Goal: Complete application form

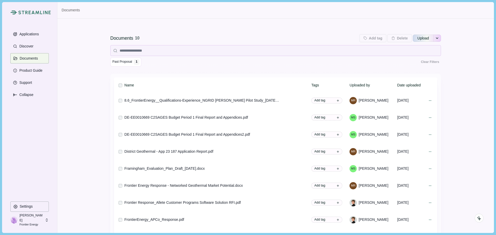
scroll to position [10, 0]
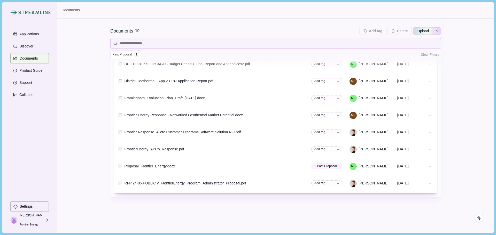
click at [173, 20] on div "Documents 10 Add tag Add tags to 0 selected documents Press Enter to add a new …" at bounding box center [275, 43] width 331 height 48
click at [185, 211] on div "Documents 10 Add tag Add tags to 0 selected documents Press Enter to add a new …" at bounding box center [275, 99] width 331 height 268
click at [305, 220] on div "Documents 10 Add tag Add tags to 0 selected documents Press Enter to add a new …" at bounding box center [275, 99] width 331 height 268
click at [28, 36] on p "Applications" at bounding box center [28, 34] width 21 height 4
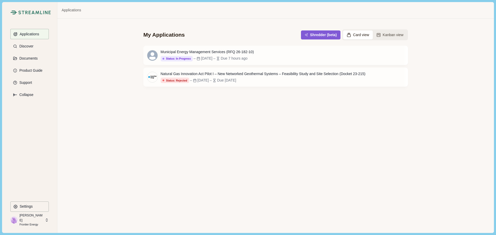
click at [210, 119] on div "My Applications Shredder (beta) Card view Kanban view Municipal Energy Manageme…" at bounding box center [275, 126] width 437 height 215
click at [237, 53] on div "Municipal Energy Management Services (RFQ 26-182-10)" at bounding box center [207, 51] width 93 height 5
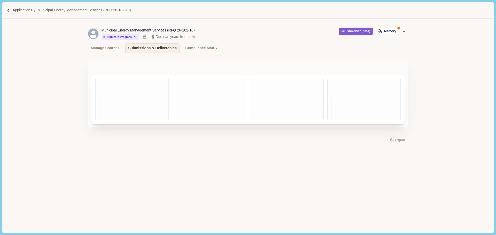
click at [164, 37] on div "Due nan years from now" at bounding box center [176, 36] width 40 height 5
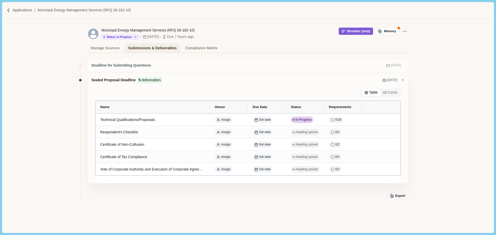
scroll to position [7, 0]
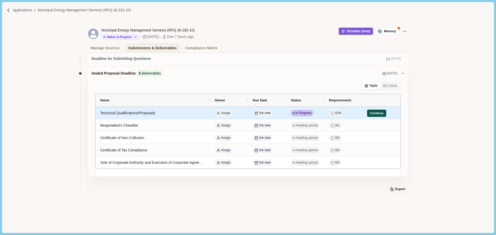
click at [380, 115] on button "Continue" at bounding box center [376, 113] width 19 height 7
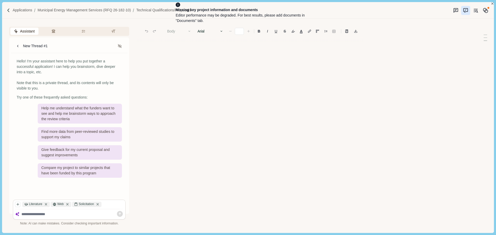
type input "**"
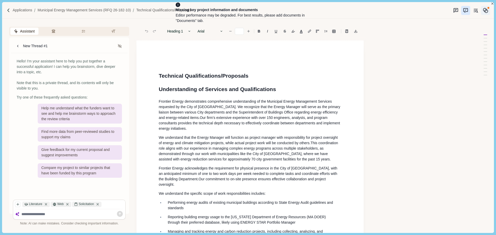
click at [488, 11] on icon "Memory" at bounding box center [485, 10] width 5 height 5
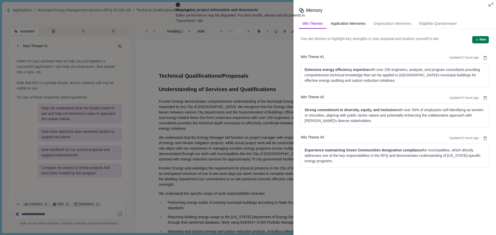
click at [354, 26] on div "Application Memories" at bounding box center [348, 24] width 42 height 10
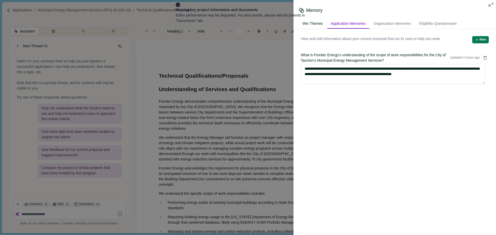
click at [317, 27] on div "Win Themes" at bounding box center [312, 24] width 27 height 10
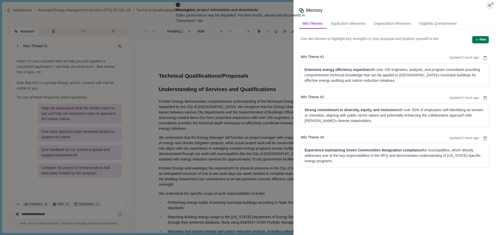
click at [492, 7] on button "Close" at bounding box center [489, 5] width 7 height 7
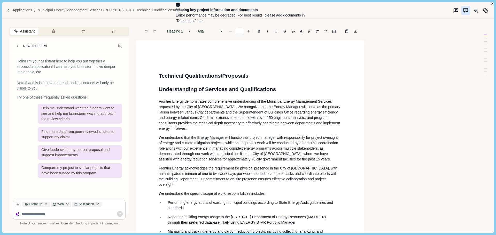
click at [9, 12] on img at bounding box center [8, 10] width 4 height 4
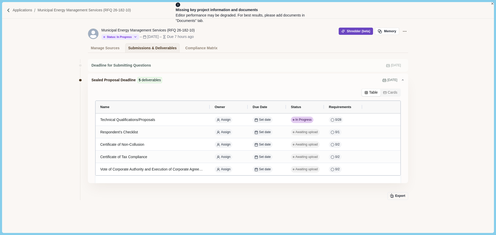
click at [359, 32] on button "Shredder (beta)" at bounding box center [356, 31] width 34 height 7
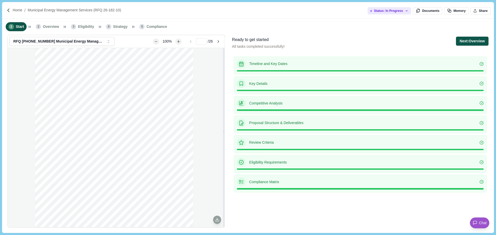
click at [469, 43] on button "Next: Overview" at bounding box center [472, 41] width 32 height 9
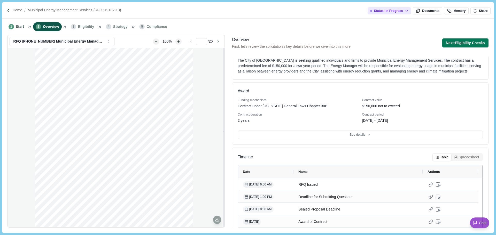
scroll to position [58, 0]
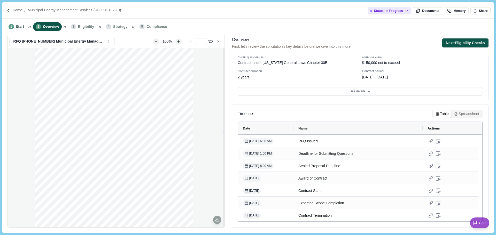
click at [467, 45] on button "Next: Eligibility Checks" at bounding box center [466, 43] width 46 height 9
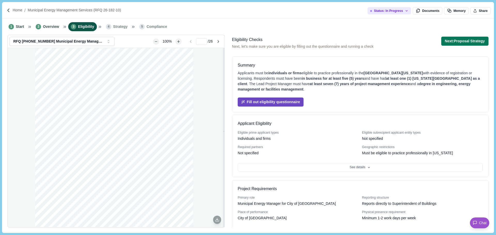
click at [274, 101] on button "Fill out eligibility questionnaire" at bounding box center [271, 102] width 66 height 9
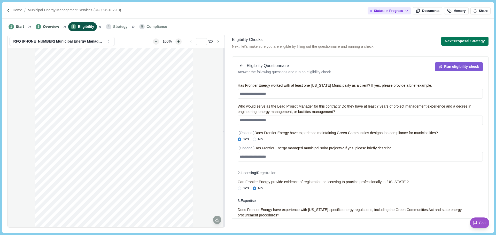
scroll to position [26, 0]
click at [275, 97] on textarea at bounding box center [360, 94] width 245 height 10
type textarea "**********"
click at [306, 123] on textarea at bounding box center [360, 121] width 245 height 10
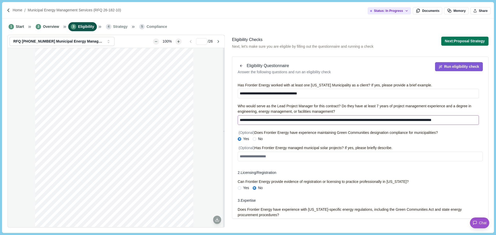
scroll to position [3, 0]
click at [463, 118] on textarea "**********" at bounding box center [358, 121] width 241 height 10
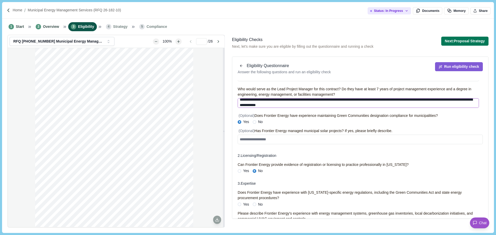
scroll to position [52, 0]
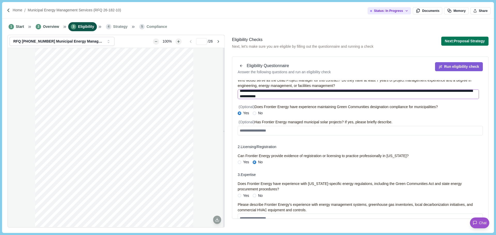
type textarea "**********"
click at [288, 132] on textarea at bounding box center [360, 131] width 245 height 10
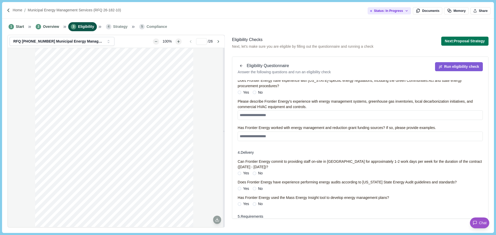
scroll to position [129, 0]
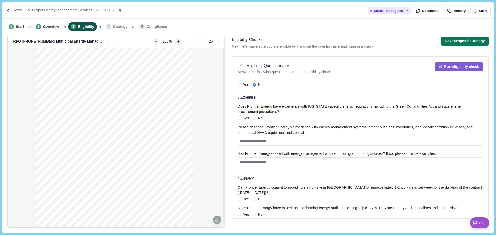
click at [261, 119] on span "No" at bounding box center [260, 118] width 5 height 5
click at [253, 119] on span at bounding box center [255, 119] width 4 height 4
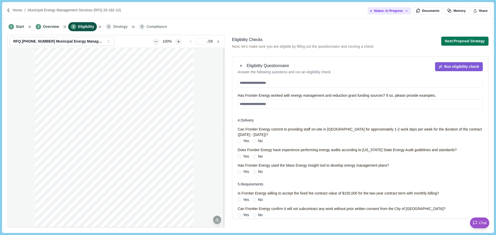
scroll to position [191, 0]
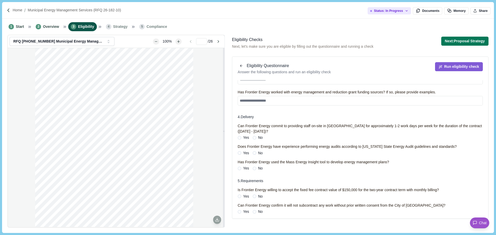
click at [241, 137] on span at bounding box center [240, 138] width 4 height 4
click at [253, 152] on span at bounding box center [255, 153] width 4 height 4
click at [239, 167] on span at bounding box center [240, 169] width 4 height 4
click at [242, 196] on label "Yes" at bounding box center [243, 196] width 11 height 5
click at [246, 210] on span "Yes" at bounding box center [246, 211] width 6 height 5
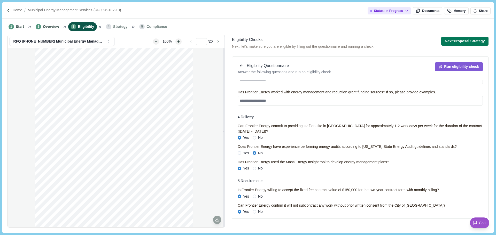
click at [272, 160] on div "Has Frontier Energy used the Mass Energy Insight tool to develop energy managem…" at bounding box center [313, 162] width 151 height 5
click at [258, 168] on span "No" at bounding box center [260, 168] width 5 height 5
click at [245, 167] on span "Yes" at bounding box center [246, 168] width 6 height 5
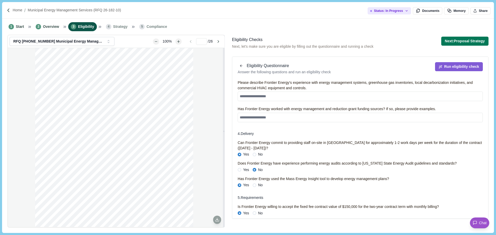
scroll to position [165, 0]
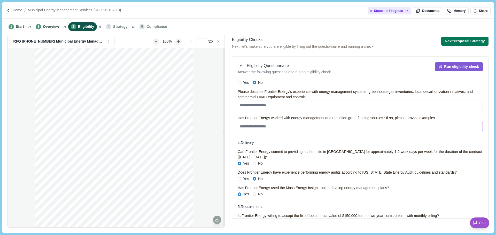
click at [273, 127] on textarea at bounding box center [360, 127] width 245 height 10
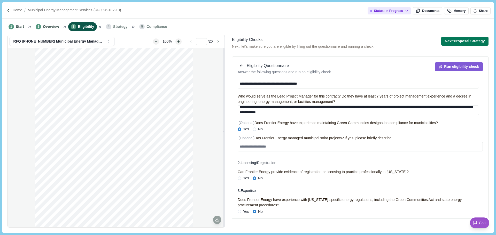
scroll to position [0, 0]
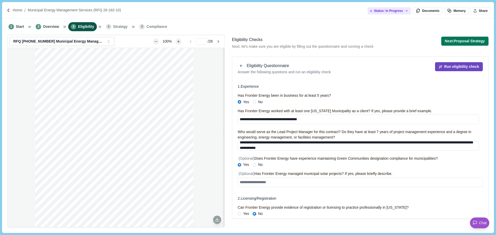
type textarea "***"
click at [459, 67] on button "Run eligibility check" at bounding box center [459, 66] width 48 height 9
